Goal: Task Accomplishment & Management: Use online tool/utility

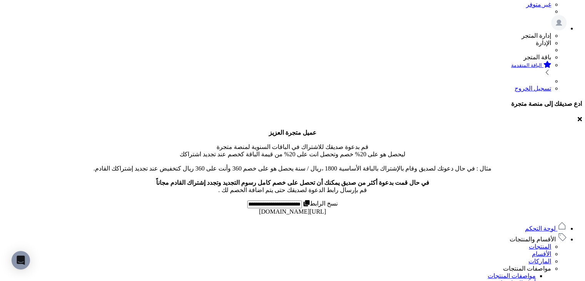
scroll to position [203, 0]
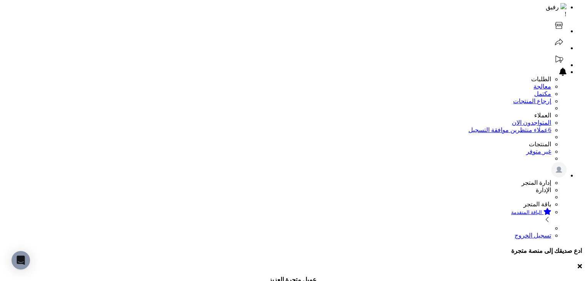
scroll to position [0, 0]
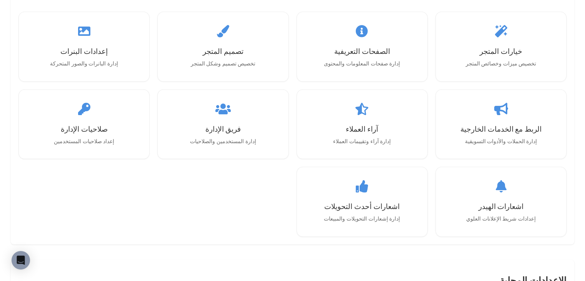
scroll to position [776, 0]
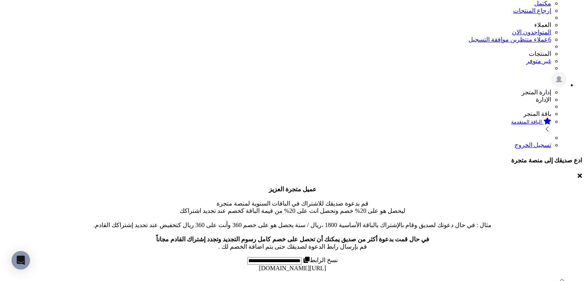
scroll to position [0, 0]
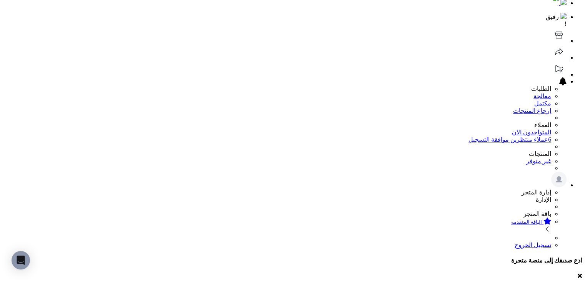
scroll to position [0, 0]
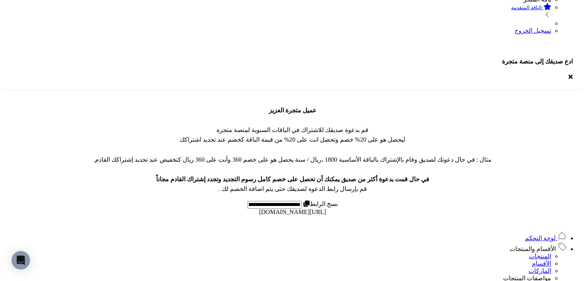
scroll to position [231, 0]
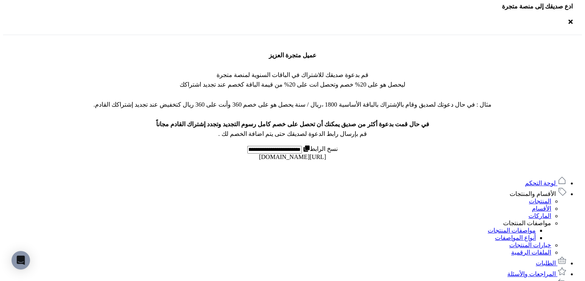
scroll to position [450, 0]
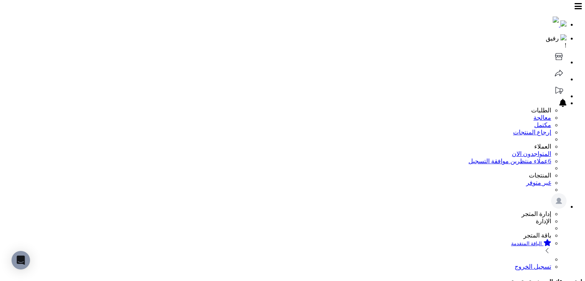
scroll to position [58, 0]
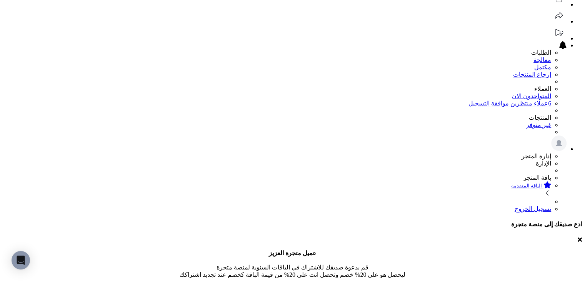
select select "*"
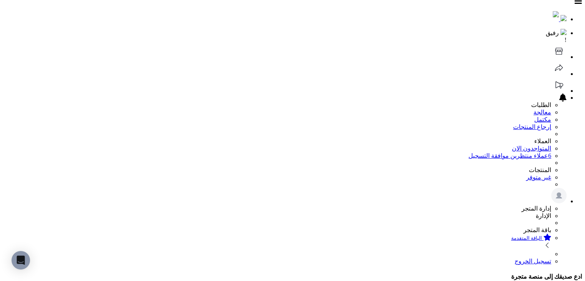
scroll to position [0, 0]
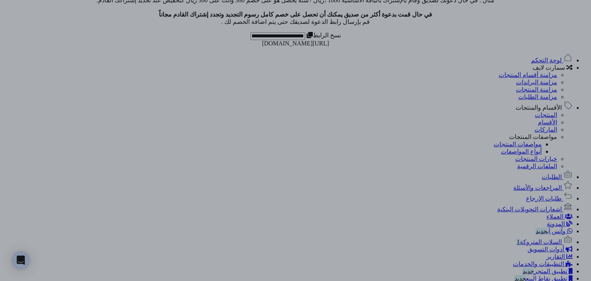
click at [86, 162] on div at bounding box center [295, 140] width 591 height 281
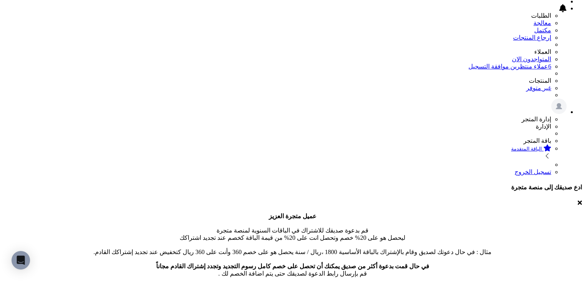
scroll to position [77, 0]
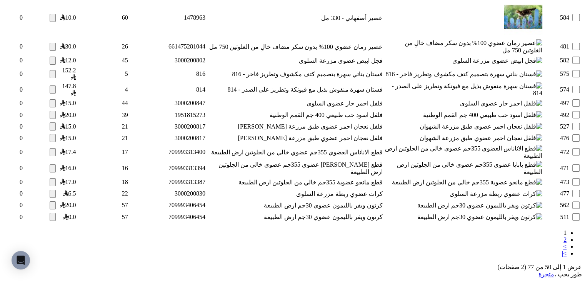
scroll to position [2669, 0]
click at [564, 236] on link "2" at bounding box center [565, 239] width 3 height 7
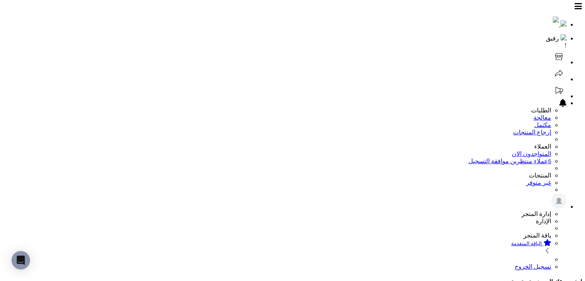
select select "*********"
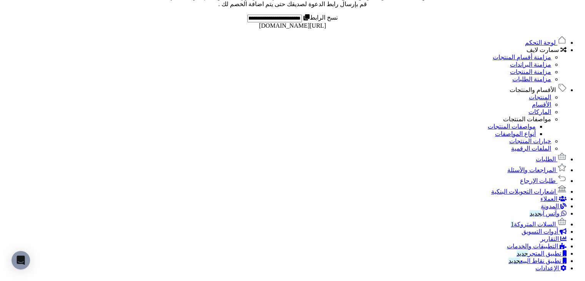
scroll to position [385, 0]
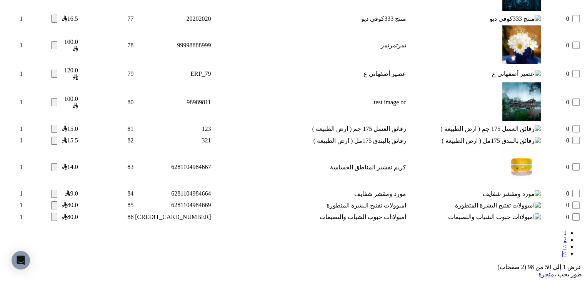
scroll to position [2692, 0]
click at [564, 236] on link "2" at bounding box center [565, 239] width 3 height 7
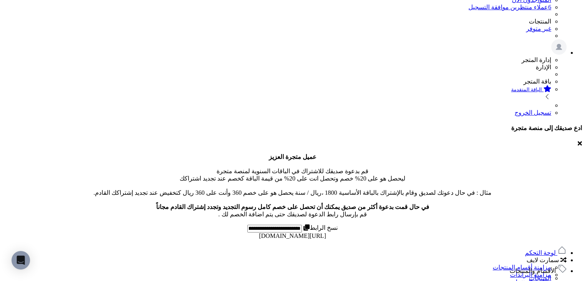
scroll to position [231, 0]
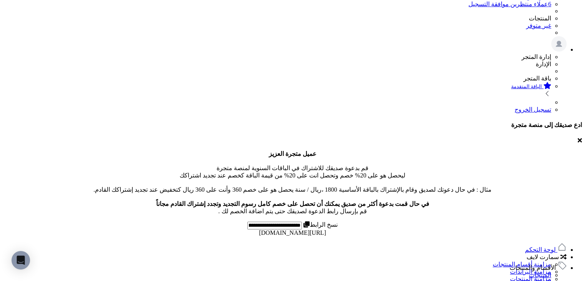
scroll to position [154, 0]
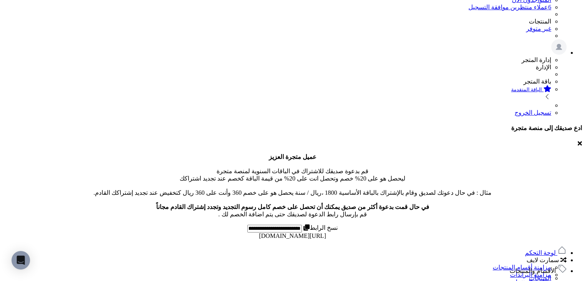
click at [546, 267] on span "الأقسام والمنتجات" at bounding box center [533, 270] width 46 height 7
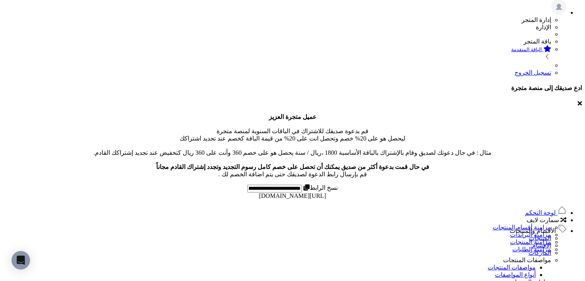
scroll to position [192, 0]
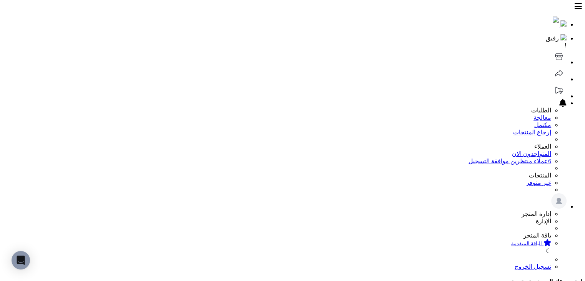
select select
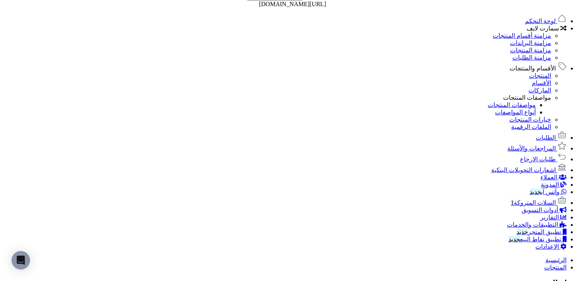
scroll to position [423, 0]
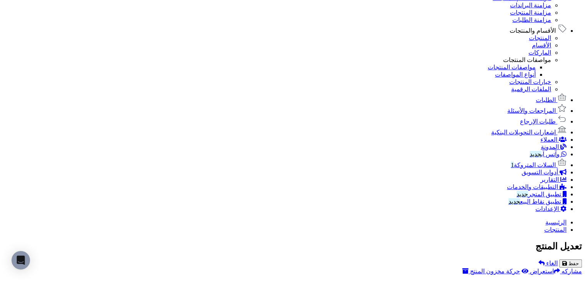
drag, startPoint x: 394, startPoint y: 148, endPoint x: 261, endPoint y: 147, distance: 133.2
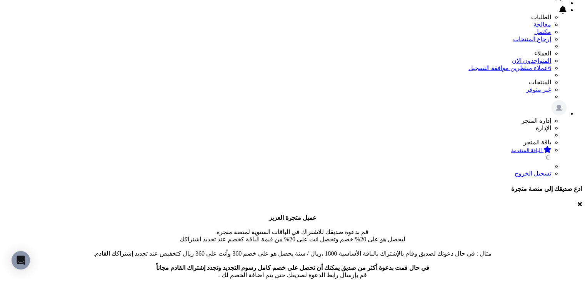
scroll to position [0, 0]
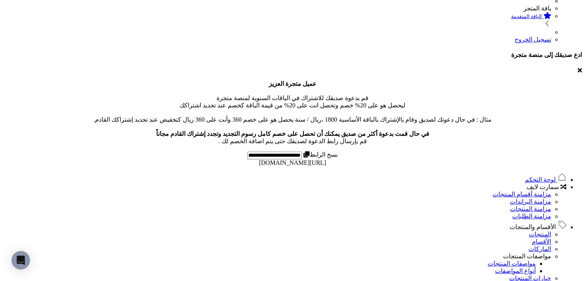
scroll to position [346, 0]
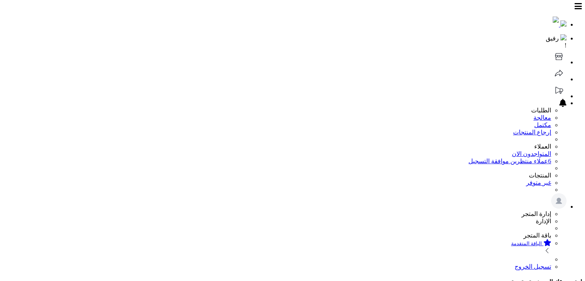
select select
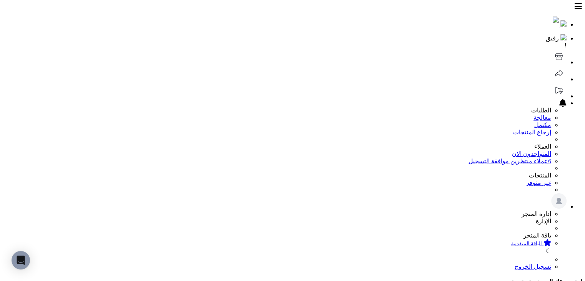
paste input "**********"
type input "**********"
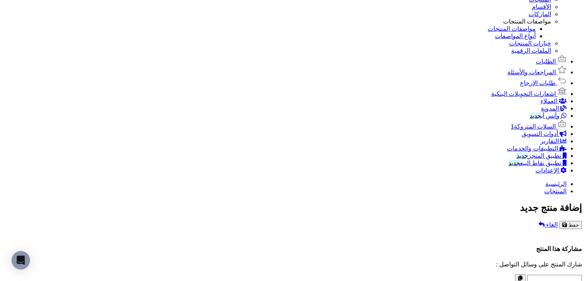
scroll to position [423, 0]
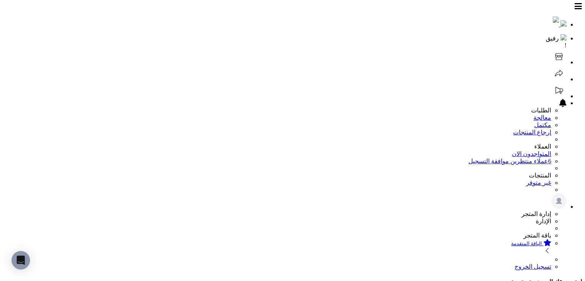
select select
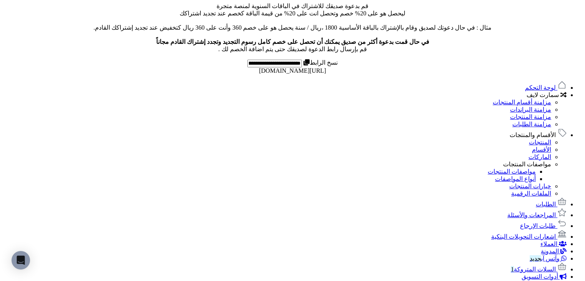
scroll to position [462, 0]
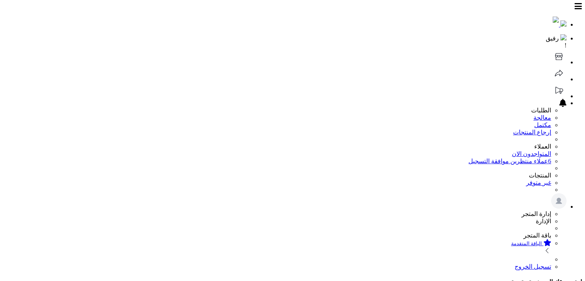
select select
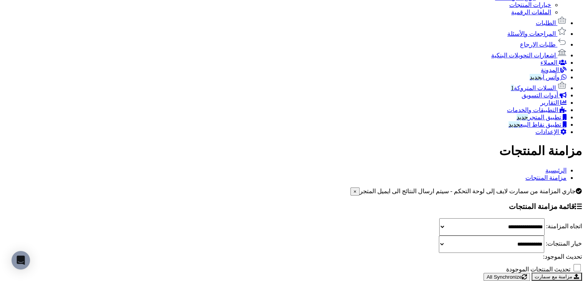
scroll to position [688, 0]
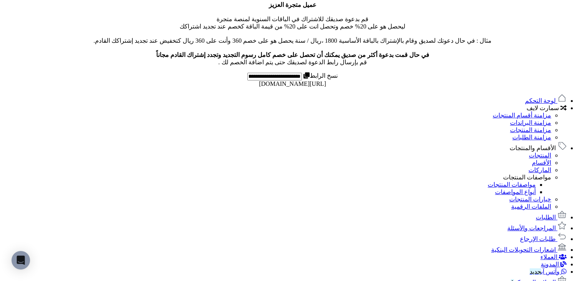
scroll to position [308, 0]
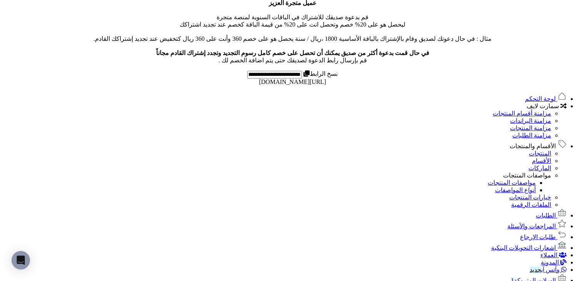
drag, startPoint x: 226, startPoint y: 84, endPoint x: 176, endPoint y: 81, distance: 49.4
copy td "6291069201314"
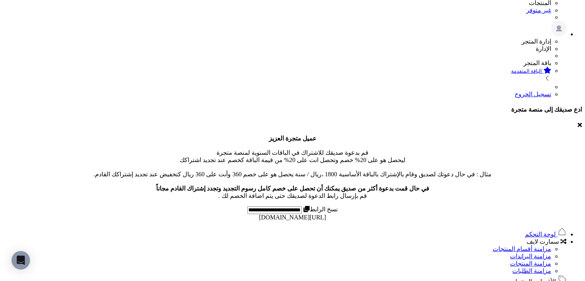
scroll to position [154, 0]
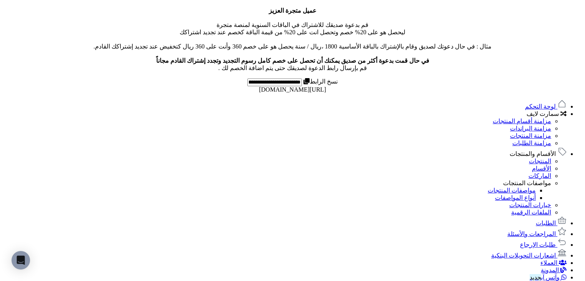
scroll to position [308, 0]
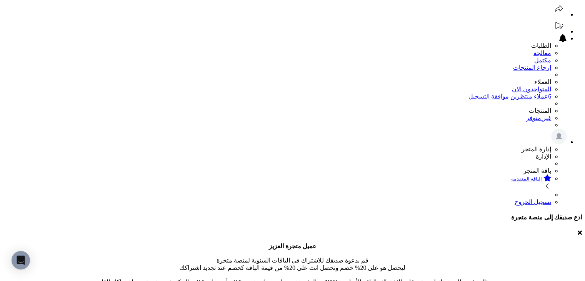
scroll to position [0, 0]
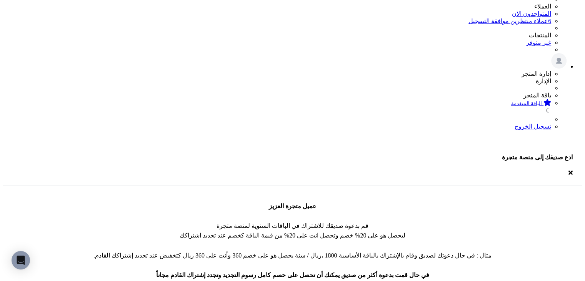
scroll to position [154, 0]
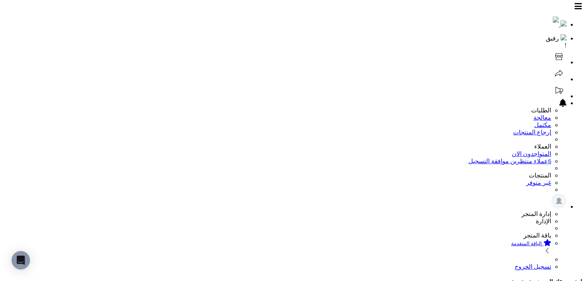
select select "*"
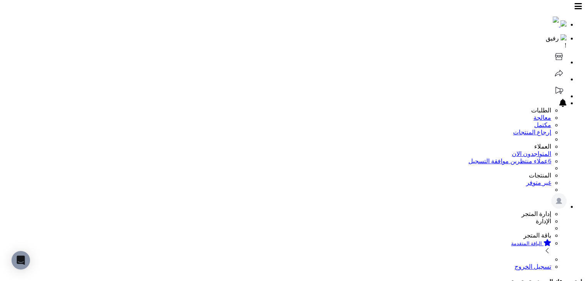
drag, startPoint x: 453, startPoint y: 127, endPoint x: 287, endPoint y: 19, distance: 198.2
click at [287, 18] on header "رفيق ! الطلبات معالجة مكتمل إرجاع المنتجات العملاء المتواجدون الان 6 عملاء منتظ…" at bounding box center [292, 136] width 579 height 267
drag, startPoint x: 453, startPoint y: 128, endPoint x: 446, endPoint y: 174, distance: 46.0
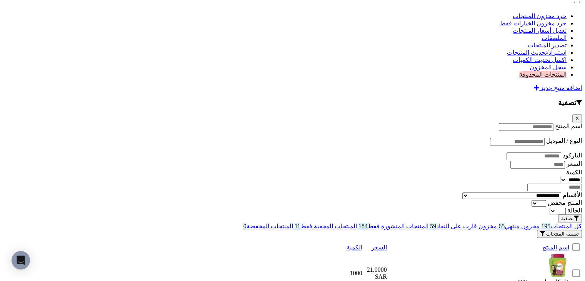
scroll to position [718, 0]
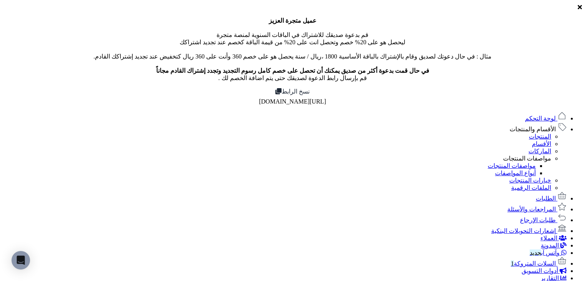
scroll to position [192, 0]
